Goal: Navigation & Orientation: Find specific page/section

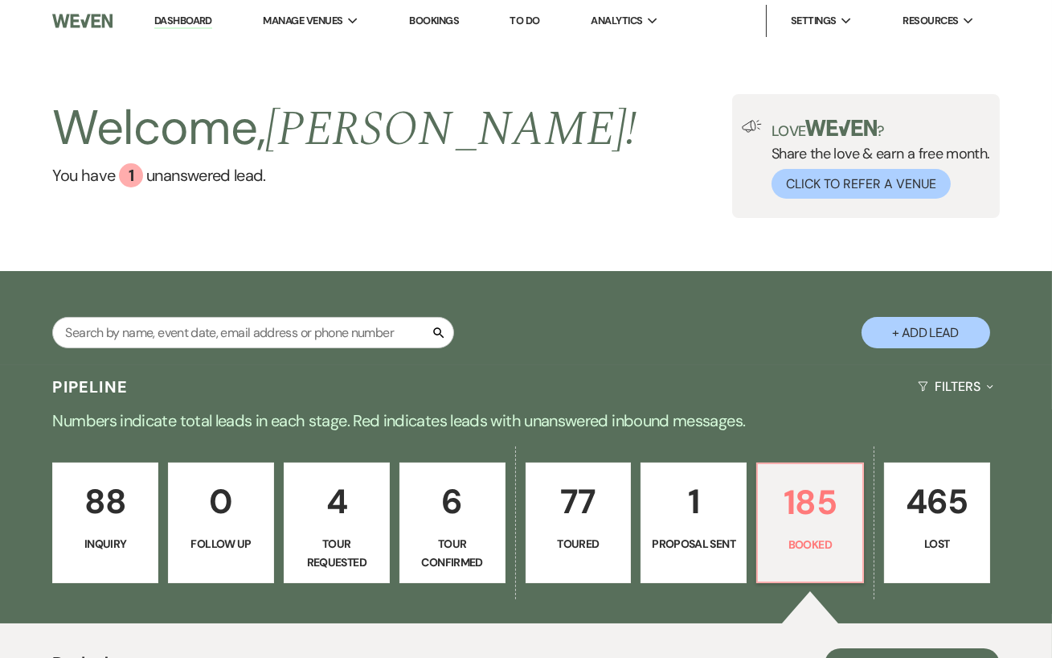
click at [191, 23] on link "Dashboard" at bounding box center [183, 21] width 58 height 15
